Goal: Transaction & Acquisition: Purchase product/service

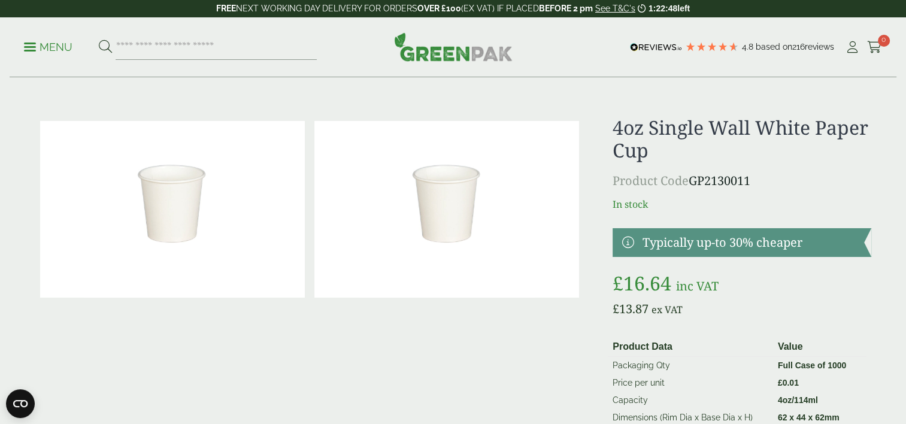
scroll to position [84, 0]
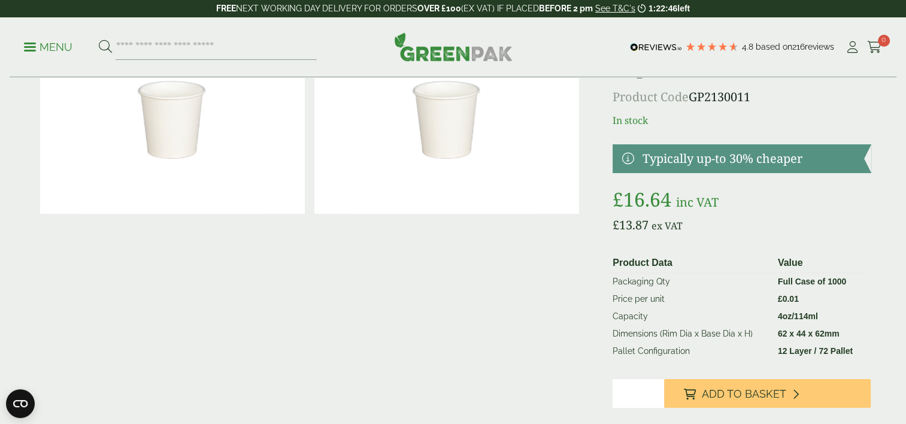
click at [690, 255] on th "Product Data" at bounding box center [690, 263] width 165 height 20
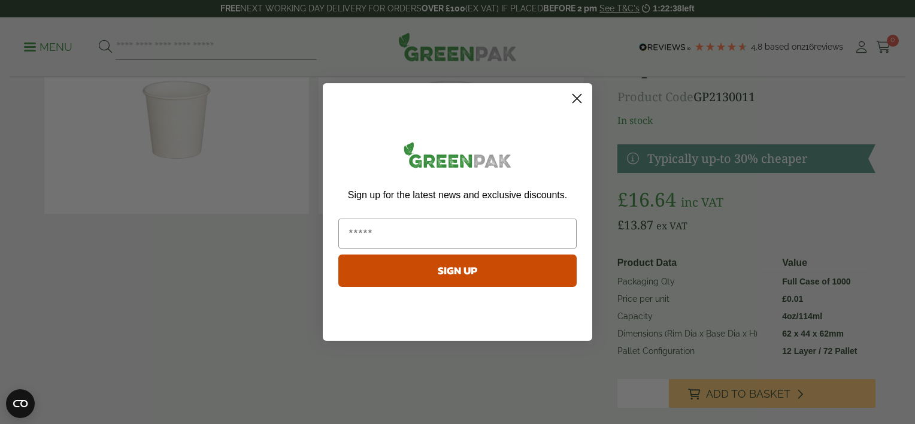
click at [579, 98] on circle "Close dialog" at bounding box center [577, 99] width 20 height 20
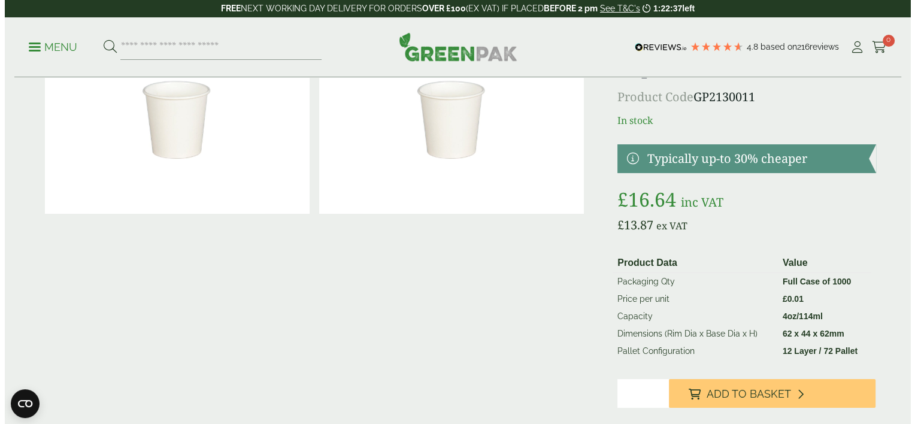
scroll to position [102, 0]
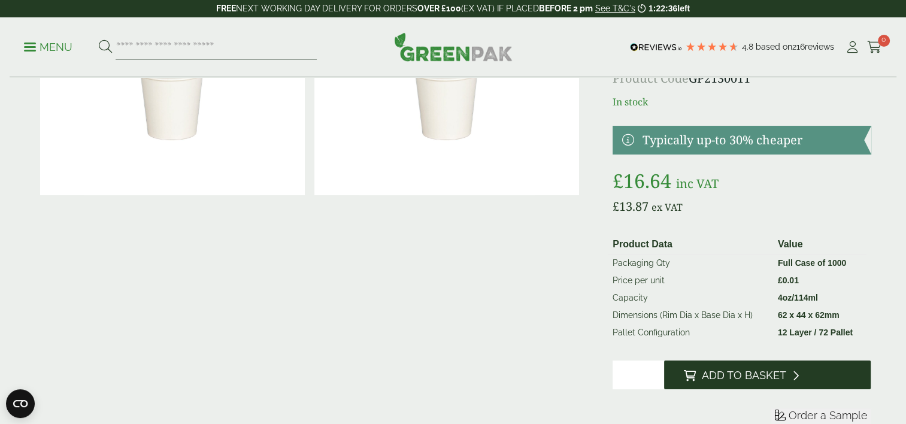
click at [719, 378] on span "Add to Basket" at bounding box center [743, 375] width 84 height 13
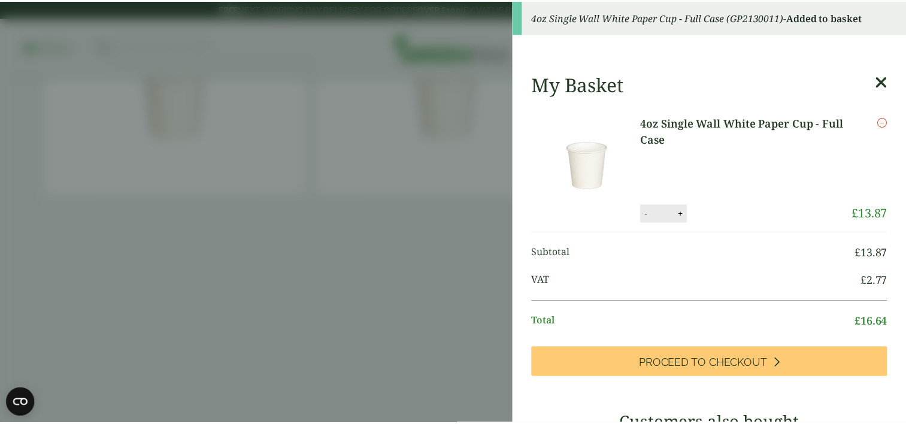
scroll to position [0, 0]
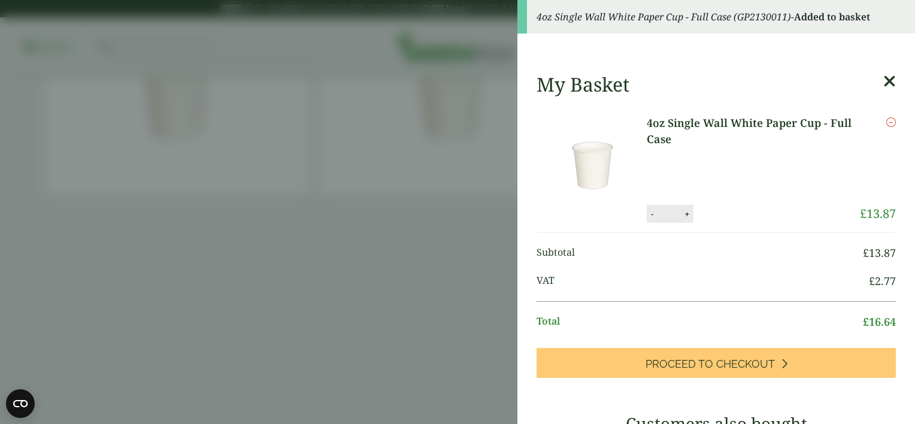
click at [884, 86] on icon at bounding box center [890, 81] width 13 height 17
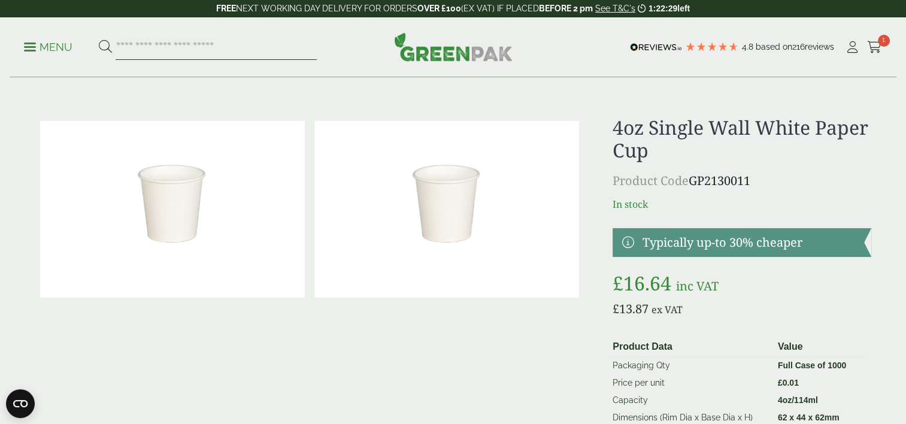
click at [219, 44] on input "search" at bounding box center [216, 47] width 201 height 25
type input "******"
click at [99, 40] on button at bounding box center [105, 48] width 13 height 16
